Goal: Information Seeking & Learning: Check status

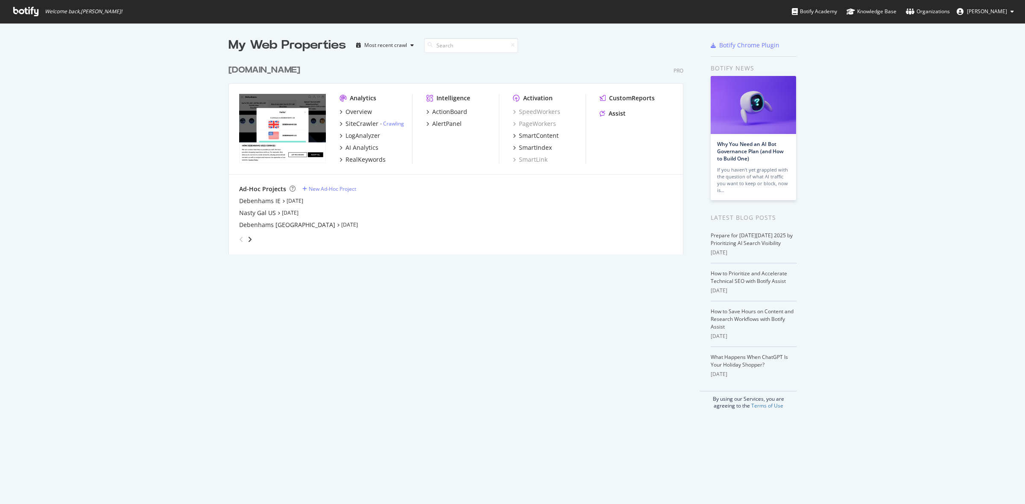
scroll to position [496, 1009]
click at [286, 65] on div "[DOMAIN_NAME]" at bounding box center [264, 70] width 72 height 12
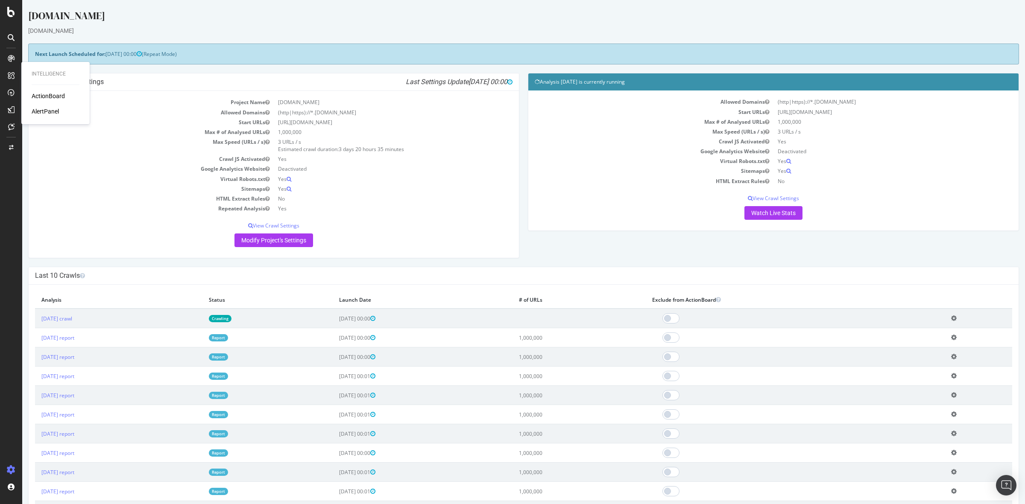
click at [41, 95] on div "ActionBoard" at bounding box center [48, 96] width 33 height 9
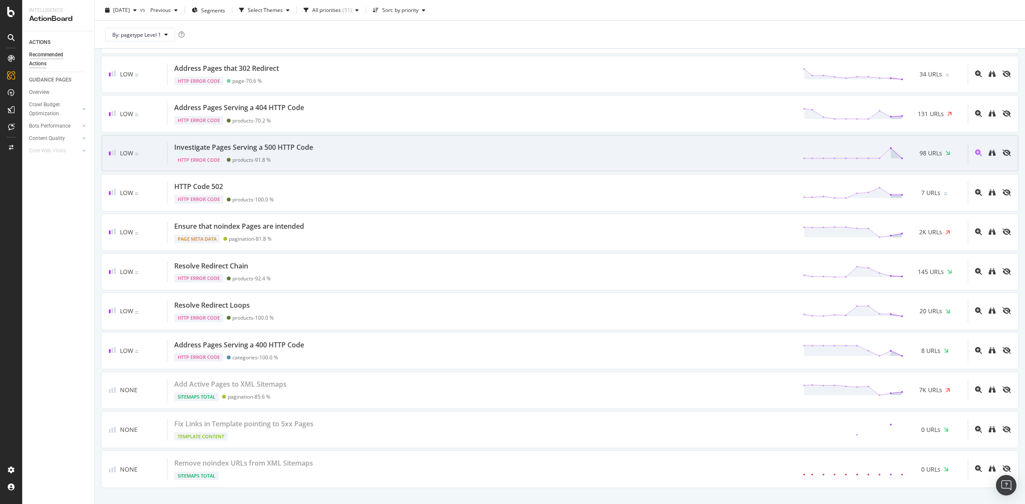
scroll to position [1762, 0]
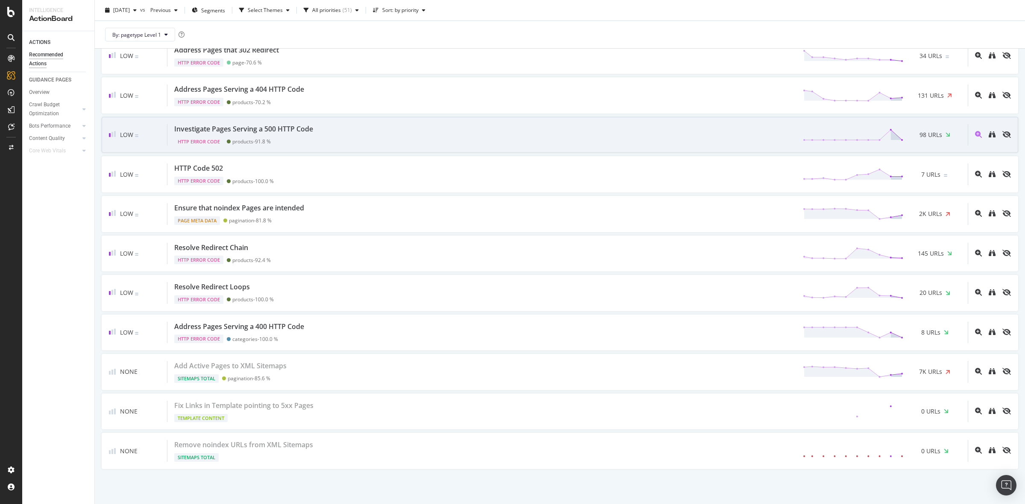
click at [334, 299] on div "Resolve Redirect Loops HTTP Error Code products - 100.0 % 20 URLs" at bounding box center [567, 293] width 800 height 22
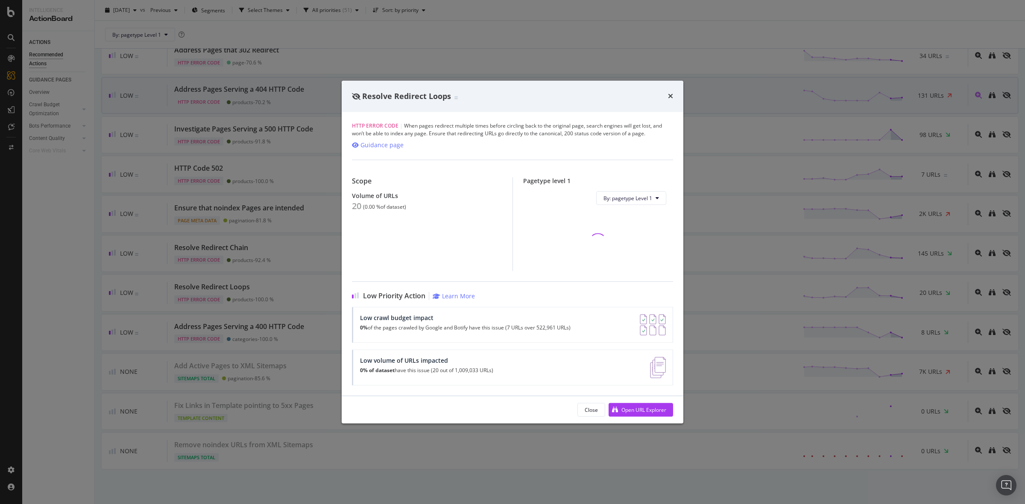
click at [670, 94] on icon "times" at bounding box center [670, 96] width 5 height 7
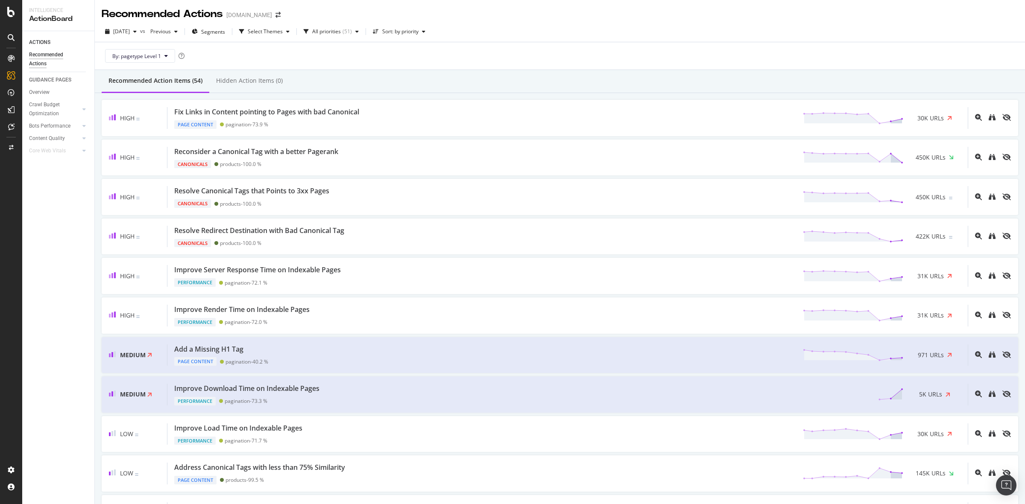
click at [512, 32] on div "[DATE] vs Previous Segments Select Themes All priorities ( 51 ) Sort: by priori…" at bounding box center [560, 33] width 930 height 17
click at [495, 51] on div "By: pagetype Level 1" at bounding box center [560, 55] width 916 height 27
click at [464, 59] on div "By: pagetype Level 1" at bounding box center [560, 55] width 916 height 27
